Goal: Task Accomplishment & Management: Manage account settings

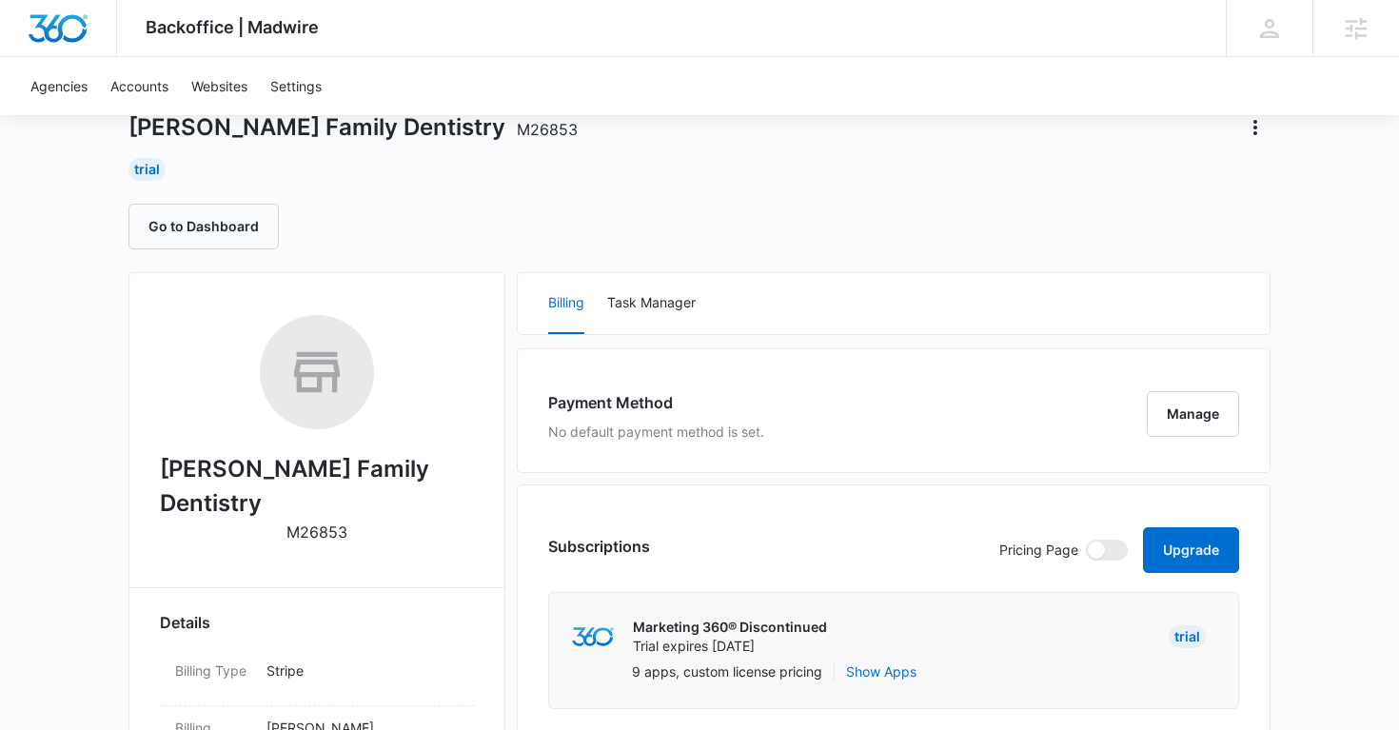
scroll to position [137, 0]
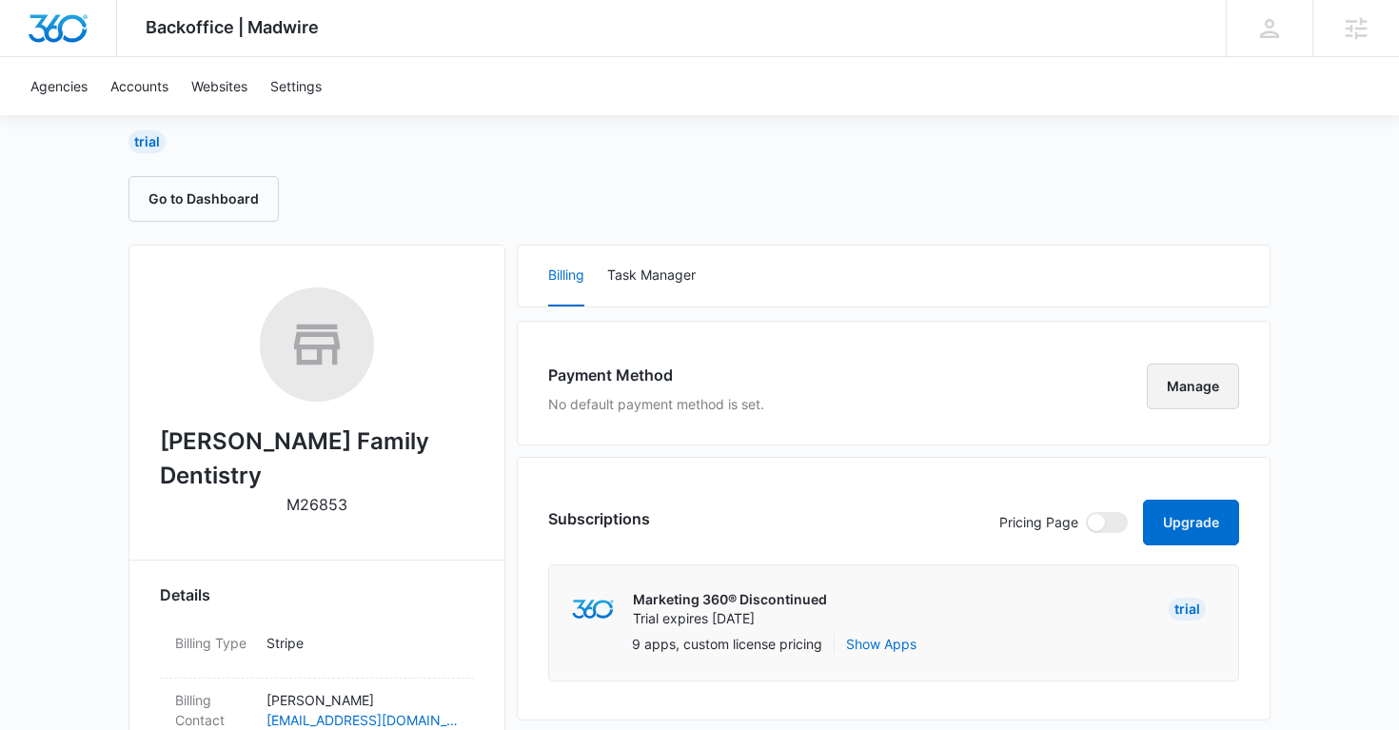
click at [1189, 390] on button "Manage" at bounding box center [1193, 387] width 92 height 46
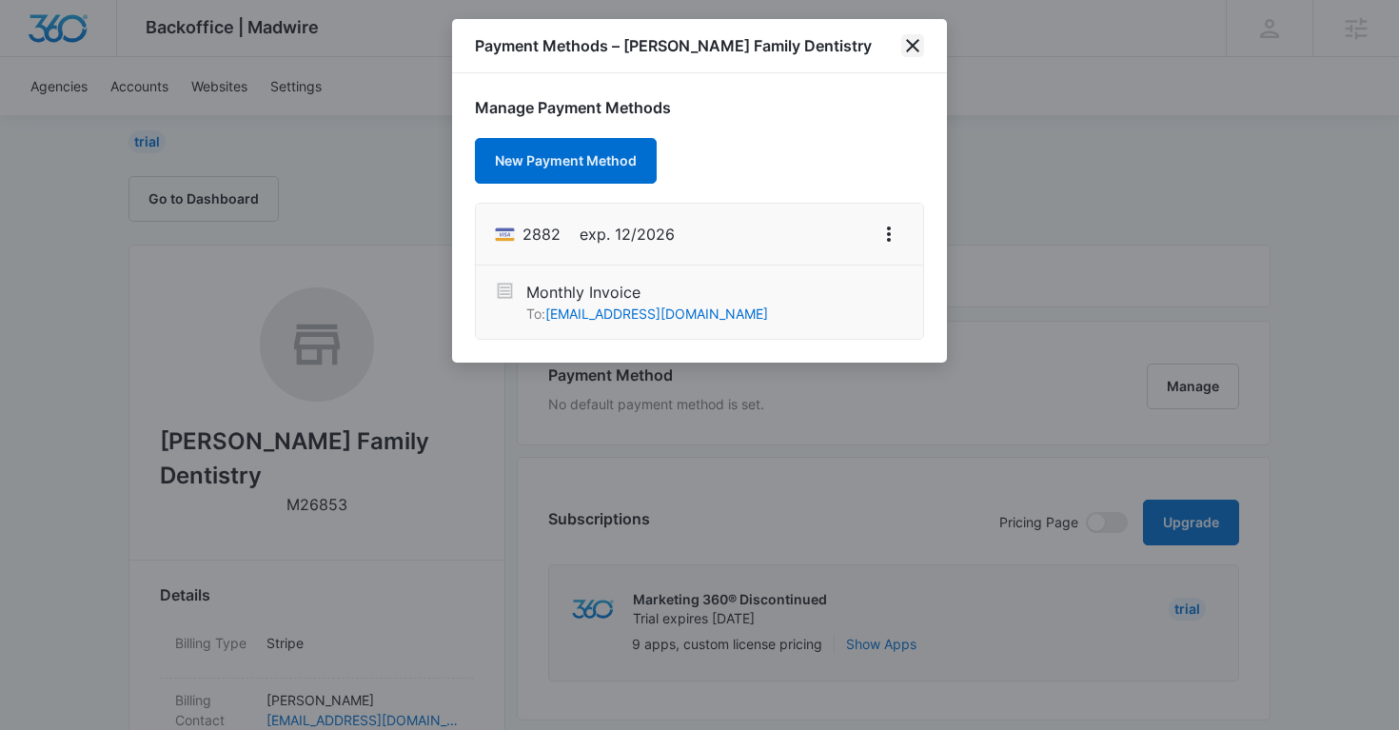
click at [917, 44] on icon "close" at bounding box center [912, 45] width 23 height 23
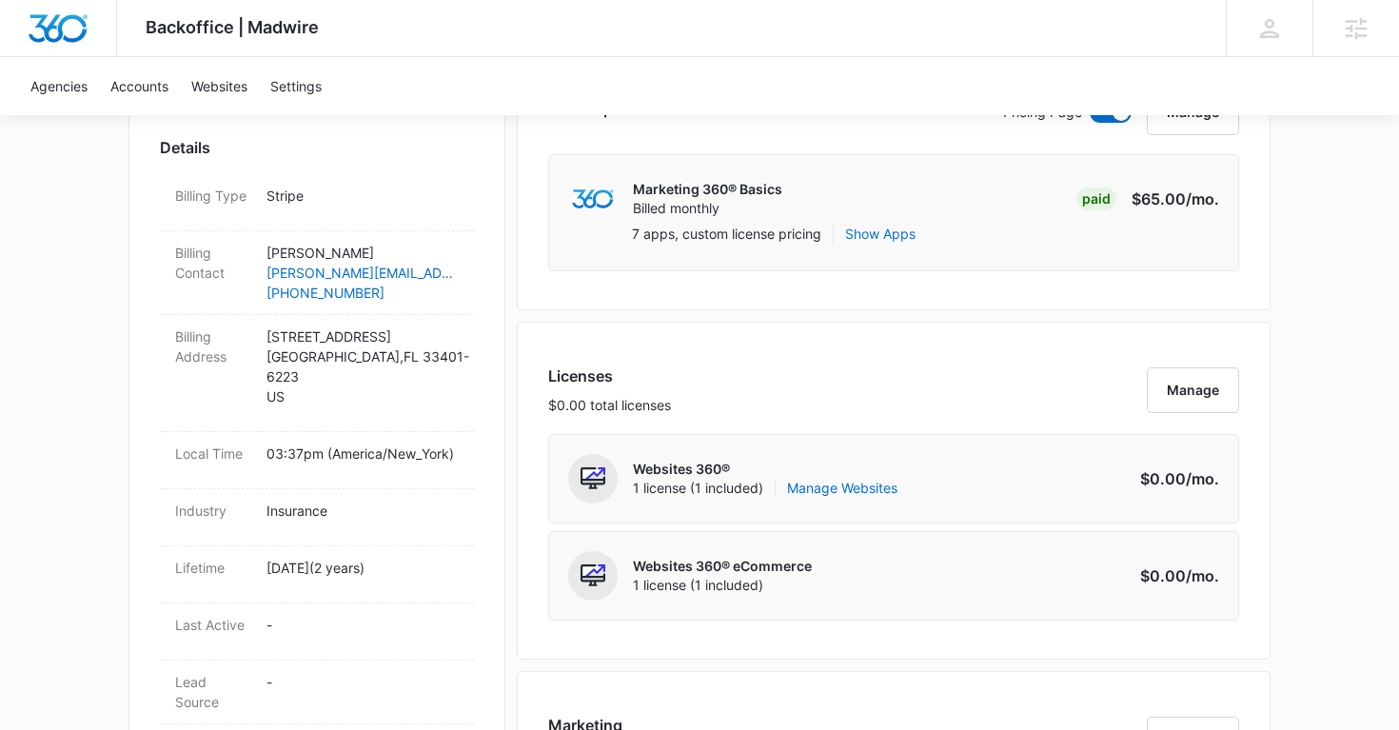
scroll to position [560, 0]
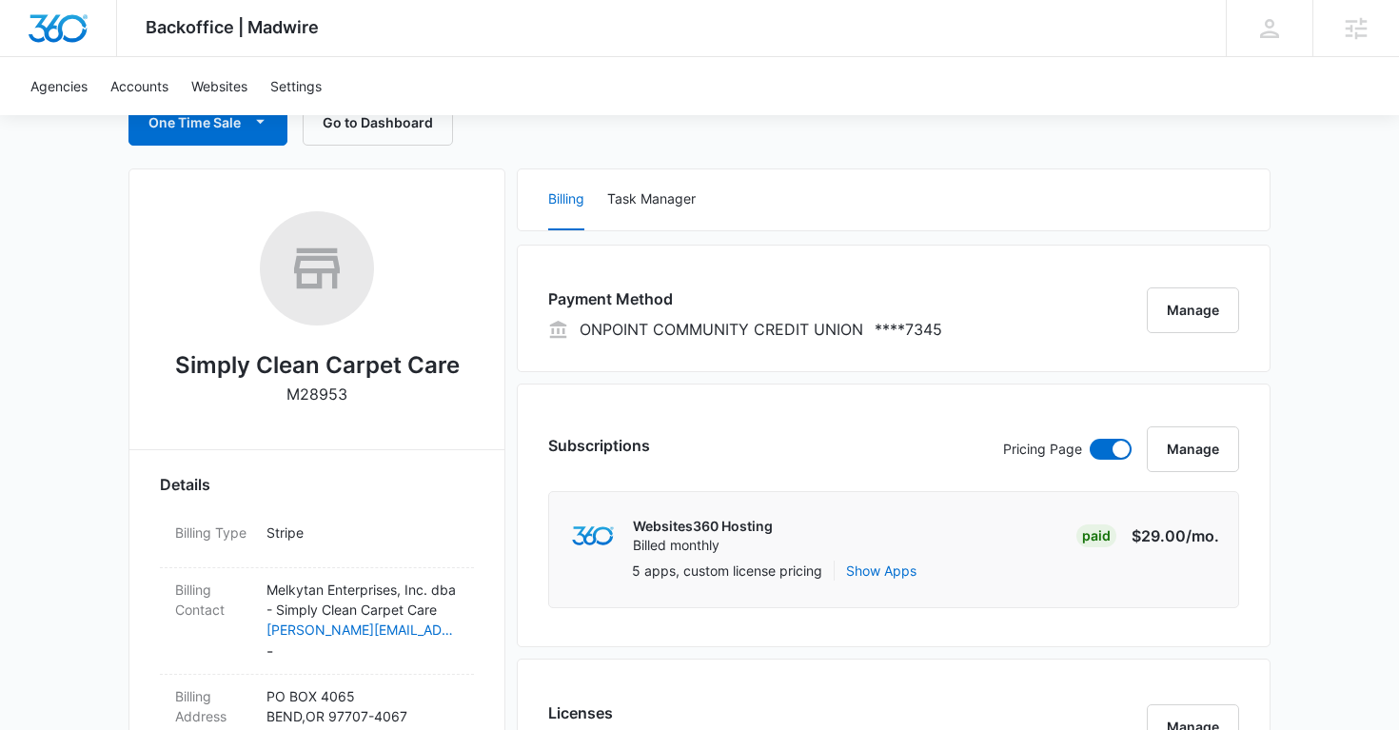
scroll to position [211, 0]
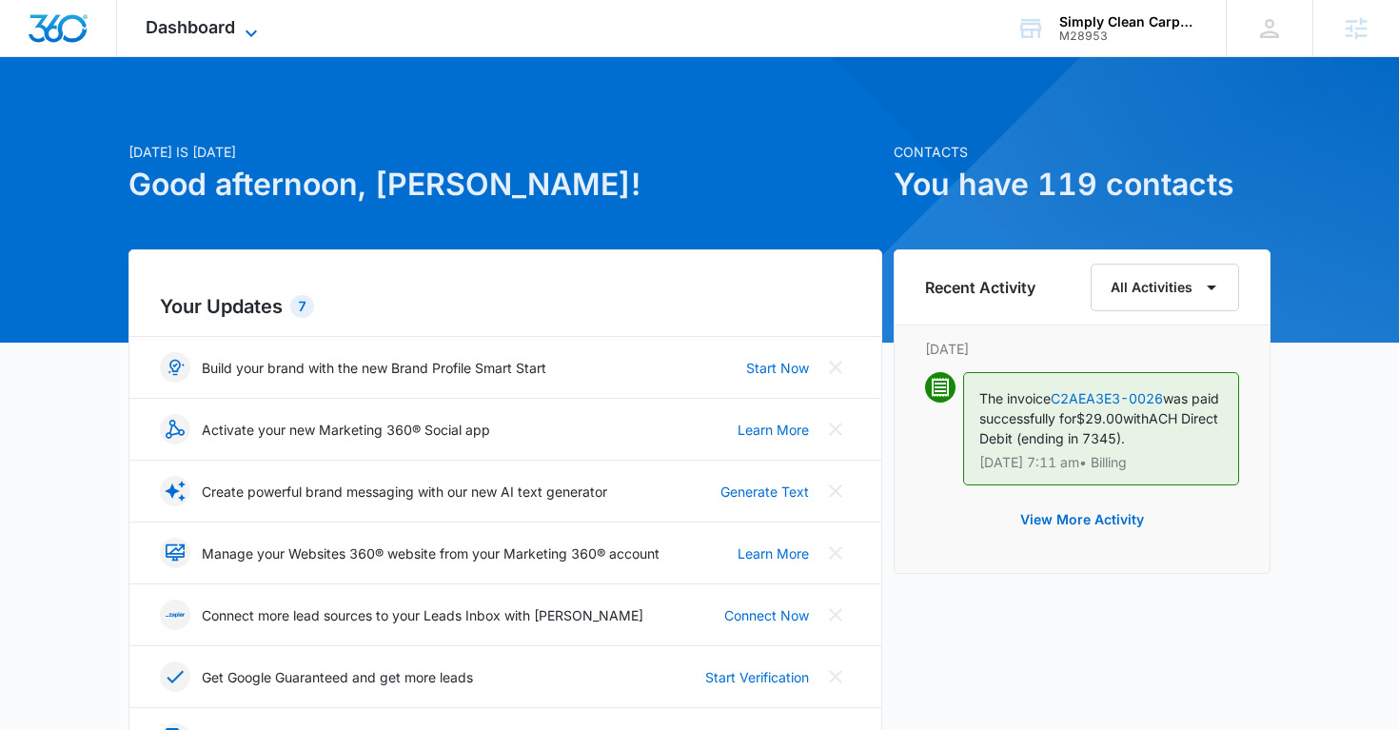
click at [240, 21] on div "Dashboard Apps Reputation Websites Forms CRM Email Social Shop Payments POS Con…" at bounding box center [204, 28] width 174 height 56
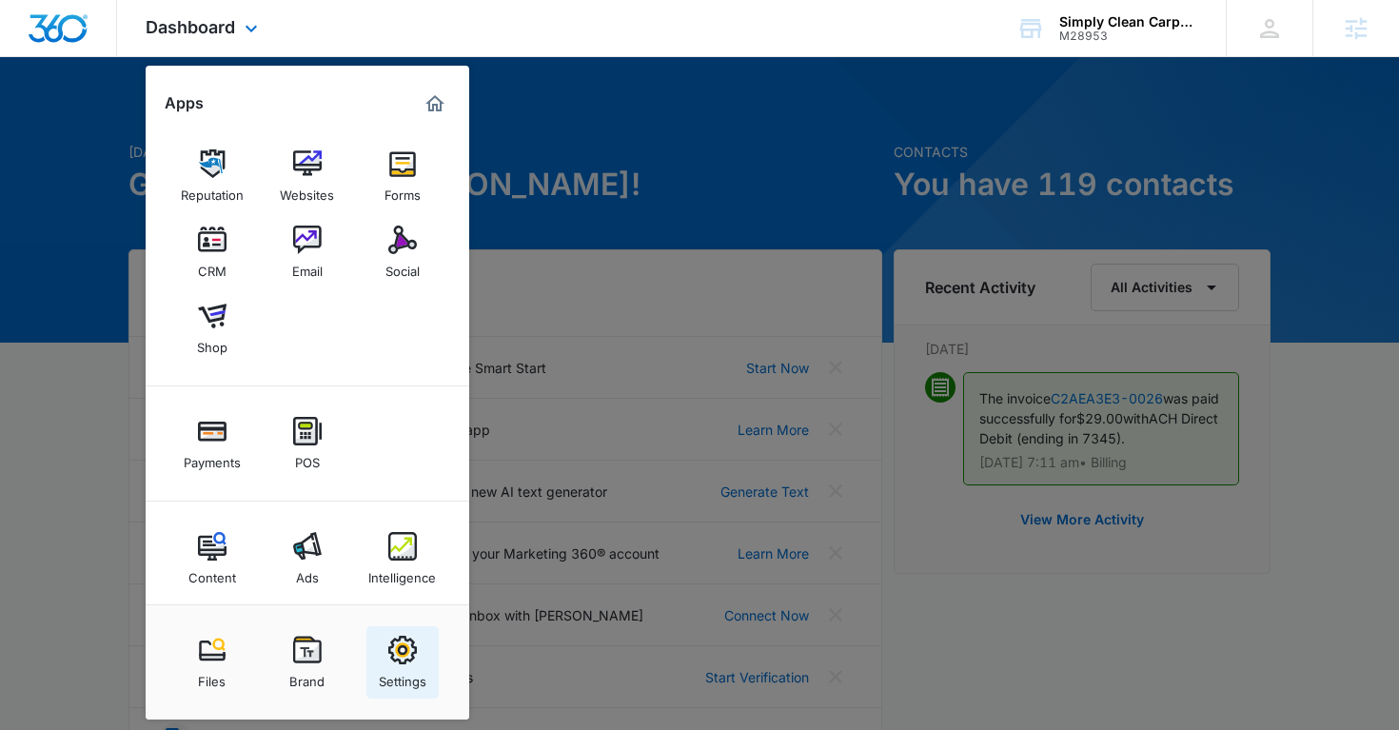
click at [408, 627] on link "Settings" at bounding box center [402, 662] width 72 height 72
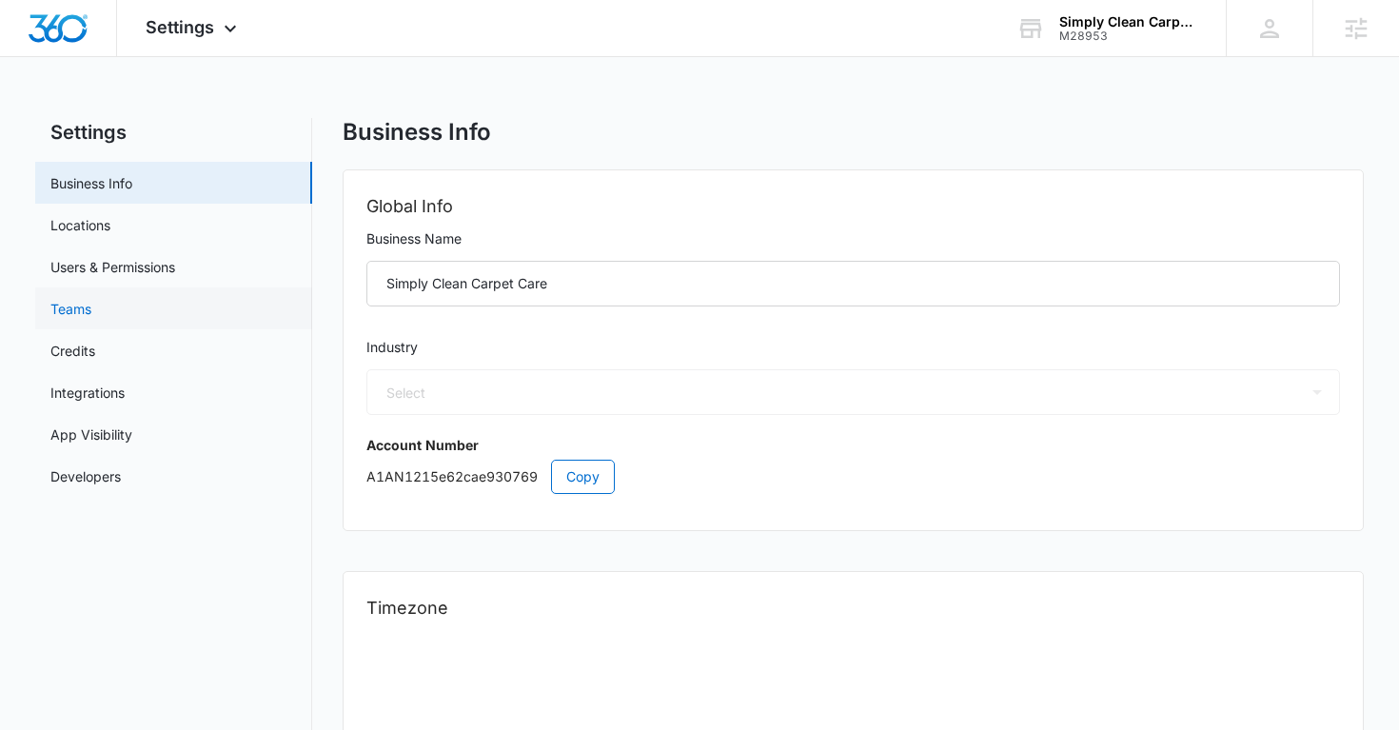
select select "US"
select select "America/Los_Angeles"
select select "46"
click at [148, 271] on link "Users & Permissions" at bounding box center [112, 267] width 125 height 20
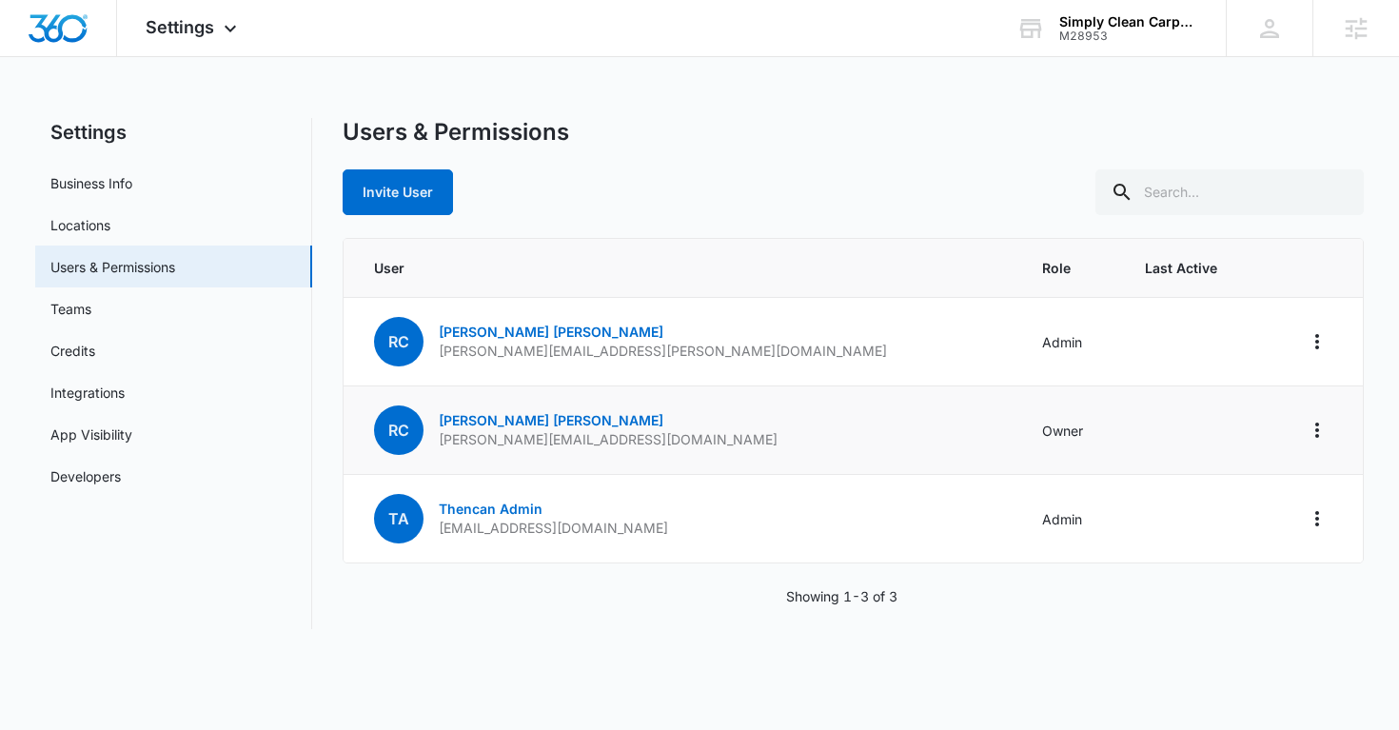
click at [547, 443] on p "robert@simplycleanbend.com" at bounding box center [608, 439] width 339 height 19
copy p "robert@simplycleanbend.com"
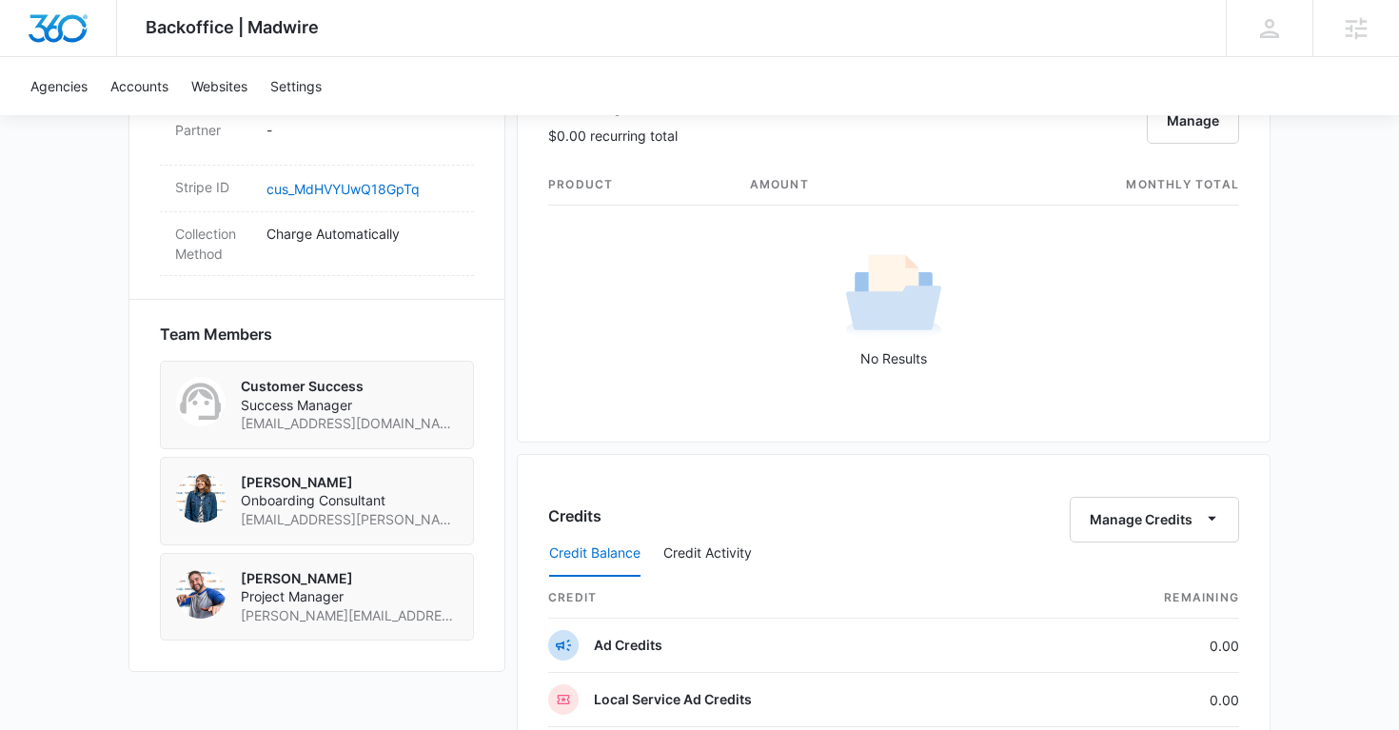
scroll to position [241, 0]
